Goal: Use online tool/utility: Utilize a website feature to perform a specific function

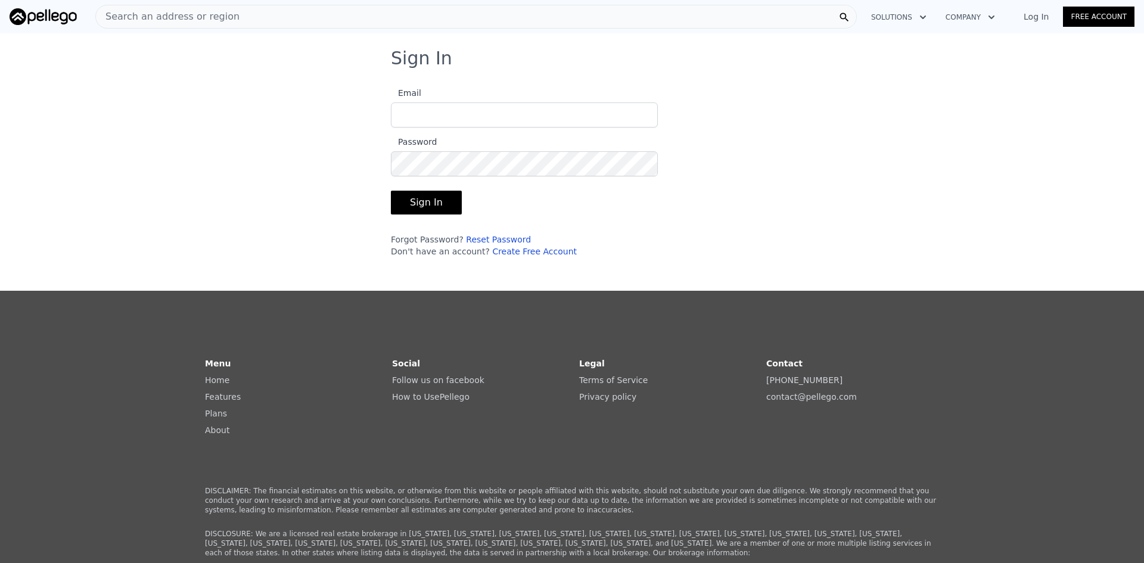
type input "[EMAIL_ADDRESS][DOMAIN_NAME]"
click at [415, 208] on button "Sign In" at bounding box center [426, 203] width 71 height 24
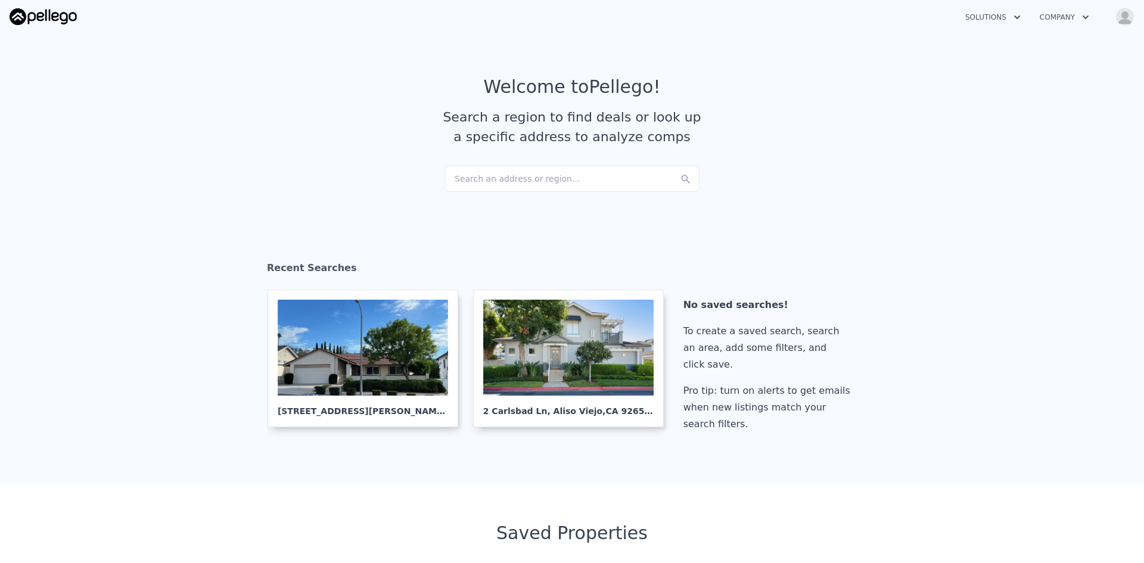
click at [509, 178] on div "Search an address or region..." at bounding box center [571, 179] width 255 height 26
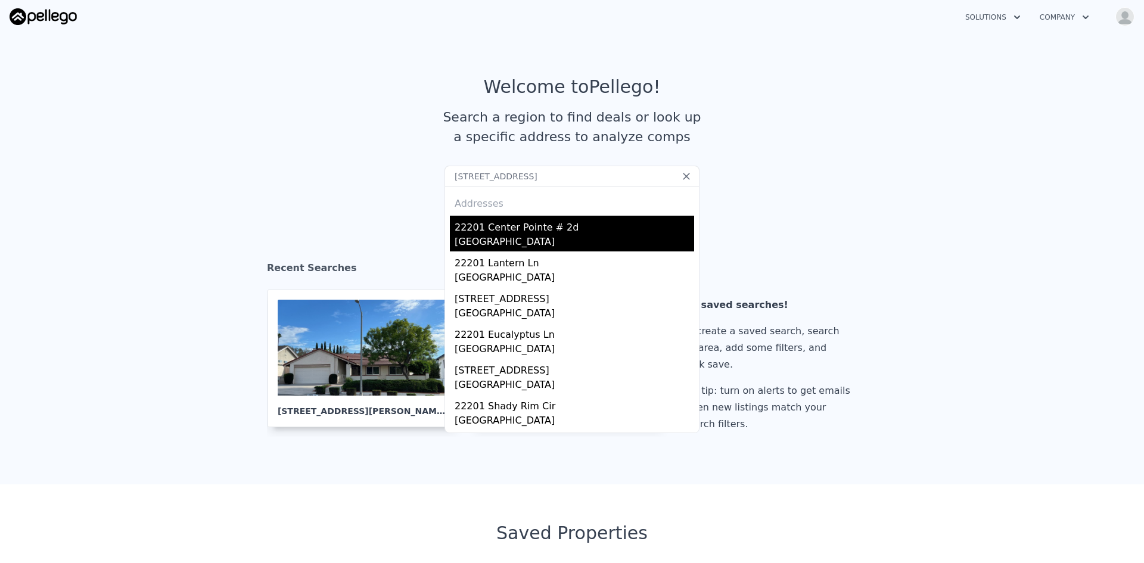
type input "[STREET_ADDRESS]"
click at [485, 236] on div "[GEOGRAPHIC_DATA]" at bounding box center [575, 243] width 240 height 17
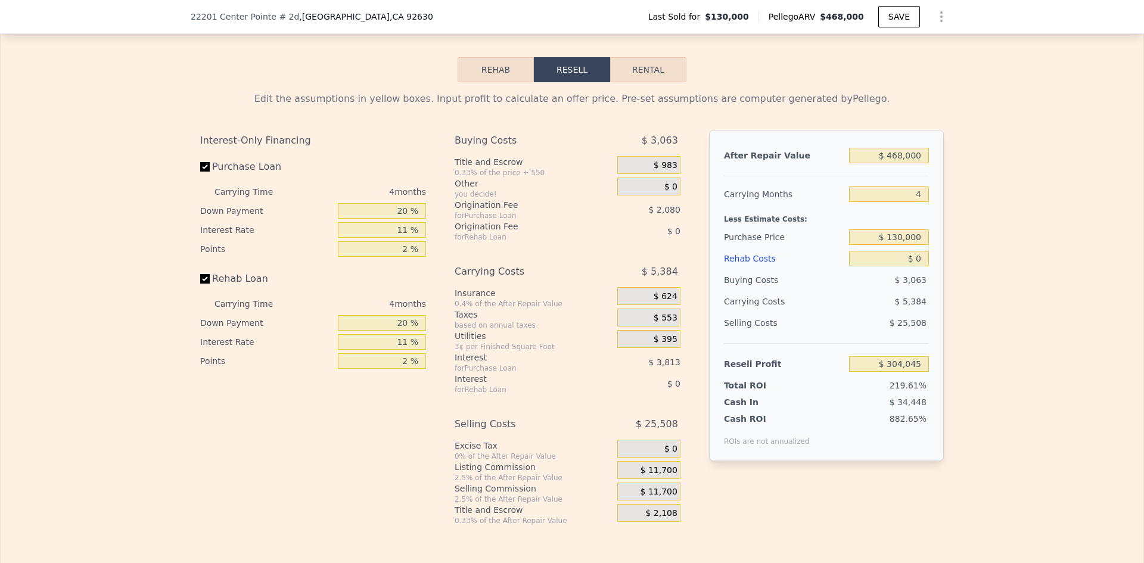
scroll to position [1575, 0]
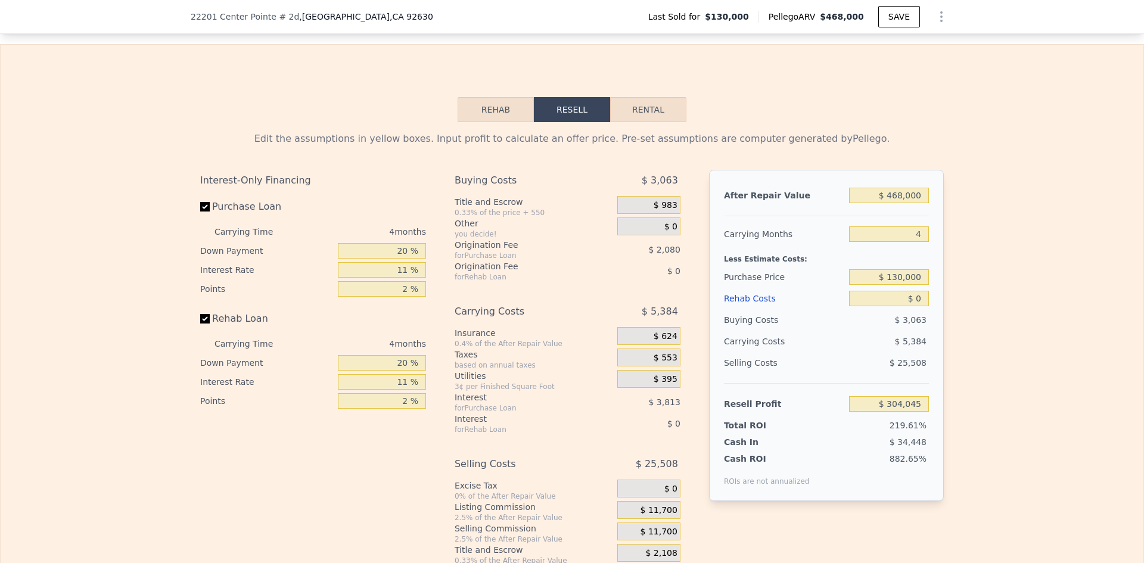
click at [643, 122] on button "Rental" at bounding box center [648, 109] width 76 height 25
select select "30"
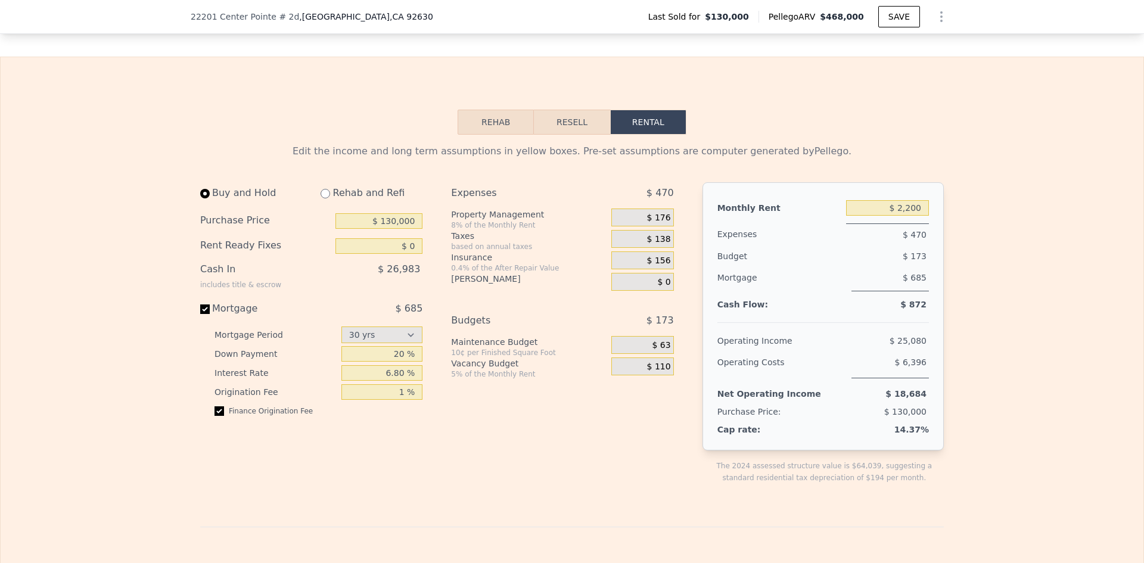
scroll to position [1560, 0]
drag, startPoint x: 402, startPoint y: 398, endPoint x: 353, endPoint y: 402, distance: 49.0
click at [353, 383] on input "6.80 %" at bounding box center [382, 375] width 82 height 15
type input "6.5 %"
click at [524, 434] on div "Expenses $ 470 Property Management 8% of the Monthly Rent $ 176 Taxes based on …" at bounding box center [567, 345] width 232 height 321
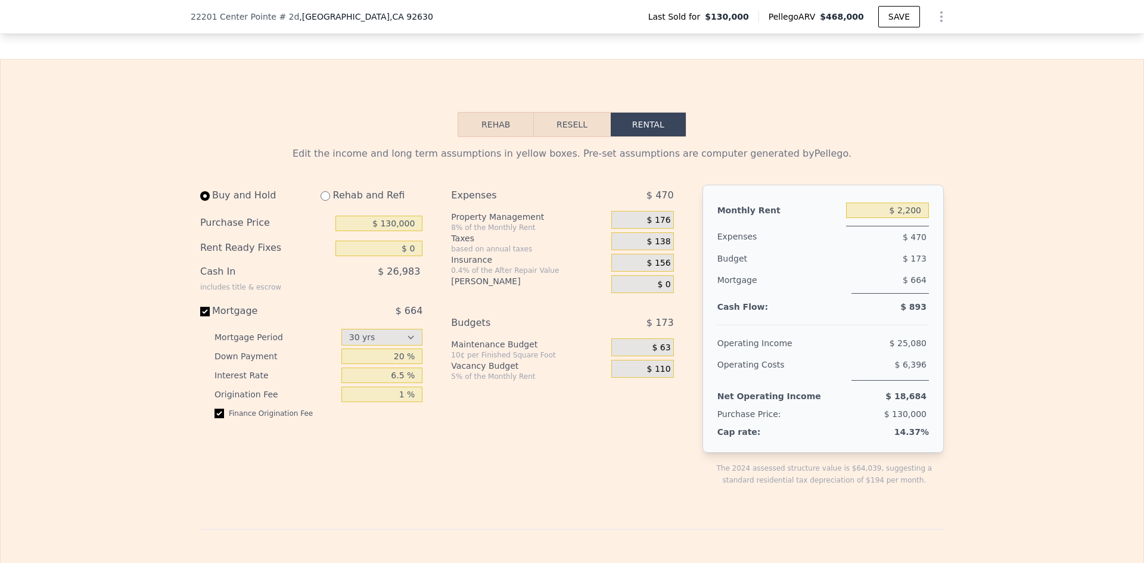
click at [515, 331] on div "Expenses $ 470 Property Management 8% of the Monthly Rent $ 176 Taxes based on …" at bounding box center [567, 345] width 232 height 321
drag, startPoint x: 387, startPoint y: 419, endPoint x: 405, endPoint y: 419, distance: 17.9
click at [405, 402] on input "1 %" at bounding box center [382, 394] width 82 height 15
type input "0 %"
click at [489, 423] on div "Expenses $ 470 Property Management 8% of the Monthly Rent $ 176 Taxes based on …" at bounding box center [567, 345] width 232 height 321
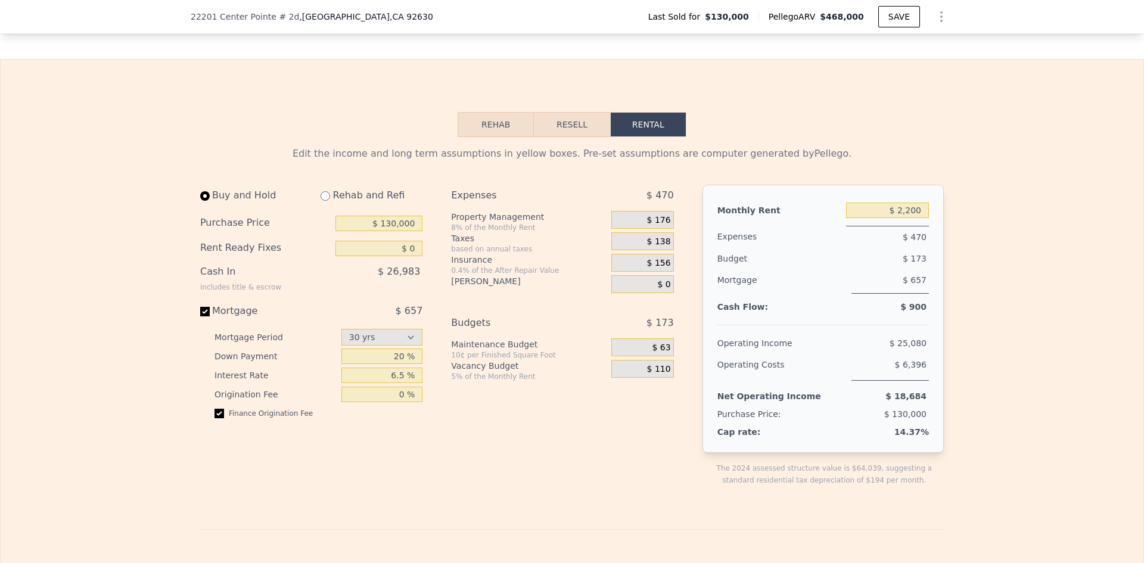
click at [1089, 265] on div "Edit the income and long term assumptions in yellow boxes. Pre-set assumptions …" at bounding box center [572, 542] width 1143 height 810
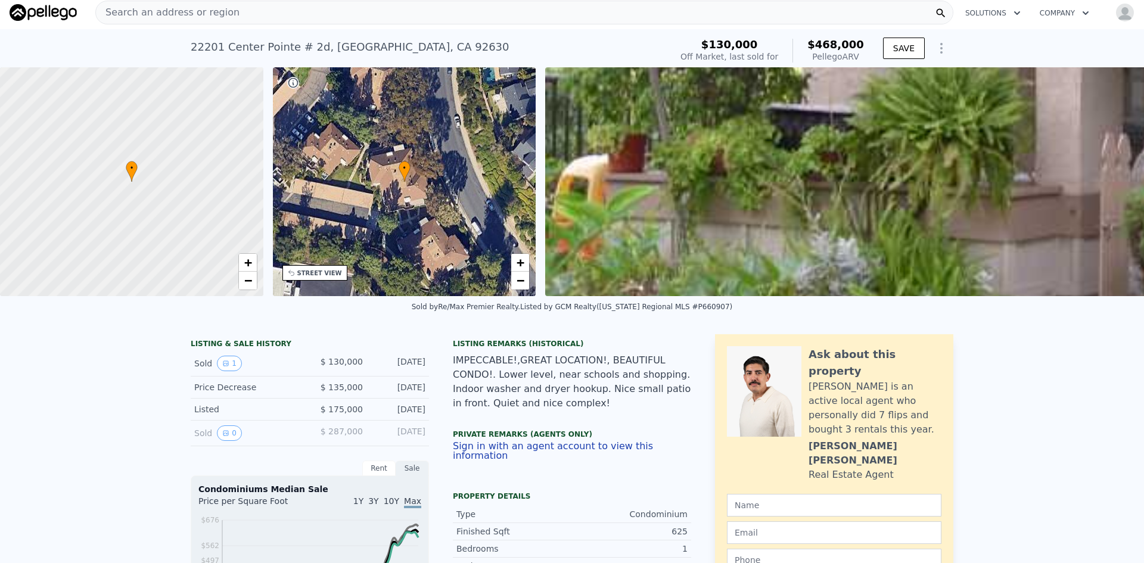
scroll to position [0, 0]
